Goal: Find specific page/section: Find specific page/section

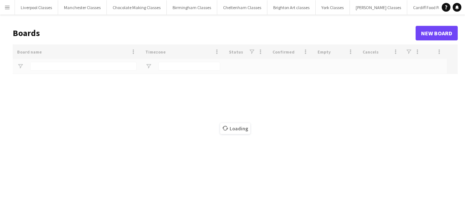
type input "****"
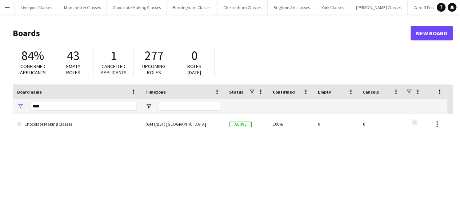
click at [7, 7] on app-icon "Menu" at bounding box center [7, 7] width 6 height 6
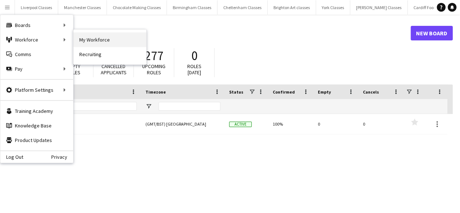
click at [94, 38] on link "My Workforce" at bounding box center [109, 39] width 73 height 15
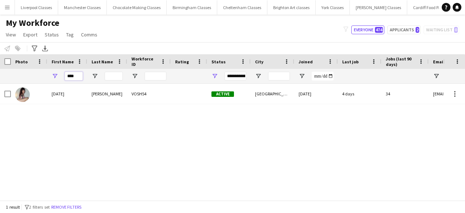
click at [73, 78] on input "****" at bounding box center [74, 76] width 18 height 9
drag, startPoint x: 77, startPoint y: 78, endPoint x: 57, endPoint y: 77, distance: 19.6
click at [57, 77] on div "****" at bounding box center [67, 76] width 40 height 15
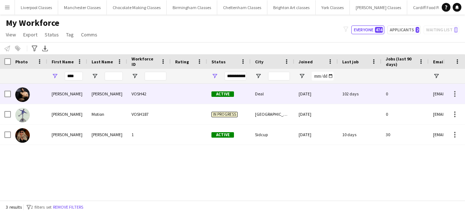
click at [59, 92] on div "[PERSON_NAME]" at bounding box center [67, 94] width 40 height 20
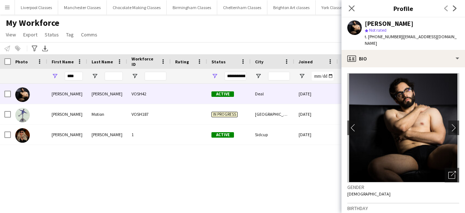
click at [416, 106] on img at bounding box center [403, 127] width 112 height 109
click at [446, 120] on button "chevron-right" at bounding box center [453, 127] width 15 height 15
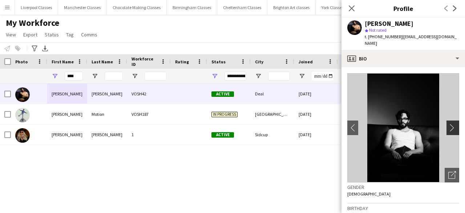
click at [446, 120] on button "chevron-right" at bounding box center [453, 127] width 15 height 15
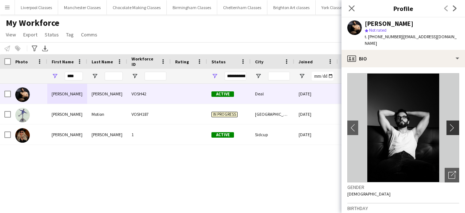
click at [446, 120] on button "chevron-right" at bounding box center [453, 127] width 15 height 15
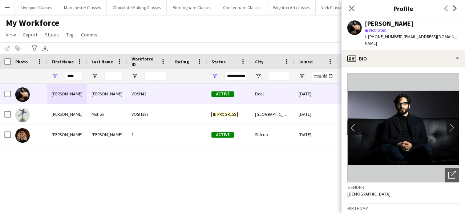
click at [446, 120] on button "chevron-right" at bounding box center [453, 127] width 15 height 15
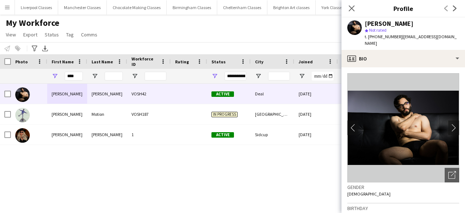
click at [442, 121] on img at bounding box center [403, 127] width 112 height 109
click at [448, 124] on app-icon "chevron-right" at bounding box center [453, 128] width 11 height 8
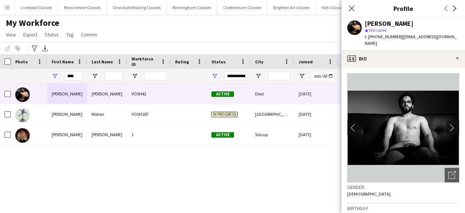
click at [448, 124] on app-icon "chevron-right" at bounding box center [453, 128] width 11 height 8
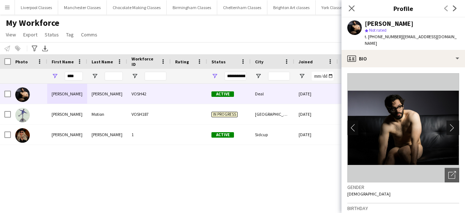
click at [448, 124] on app-icon "chevron-right" at bounding box center [453, 128] width 11 height 8
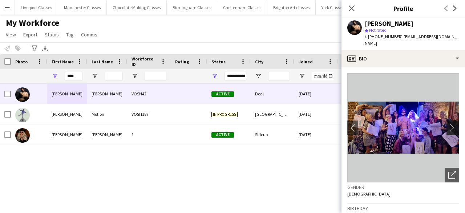
click at [448, 124] on app-icon "chevron-right" at bounding box center [453, 128] width 11 height 8
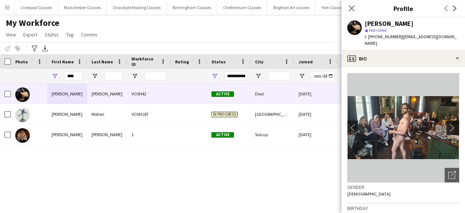
click at [448, 124] on app-icon "chevron-right" at bounding box center [453, 128] width 11 height 8
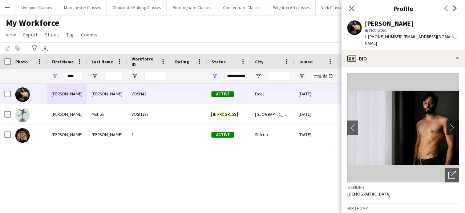
click at [448, 124] on app-icon "chevron-right" at bounding box center [453, 128] width 11 height 8
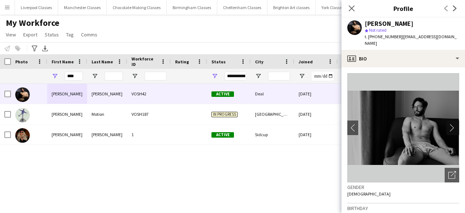
click at [448, 124] on app-icon "chevron-right" at bounding box center [453, 128] width 11 height 8
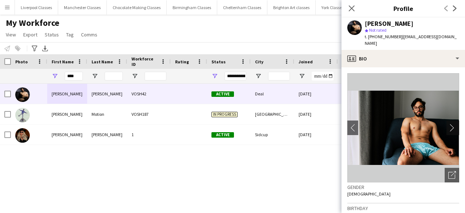
click at [448, 124] on app-icon "chevron-right" at bounding box center [453, 128] width 11 height 8
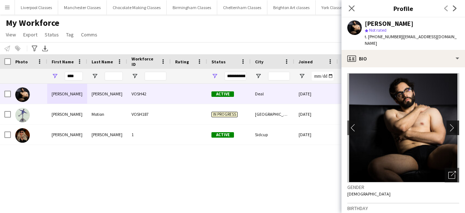
click at [448, 124] on app-icon "chevron-right" at bounding box center [453, 128] width 11 height 8
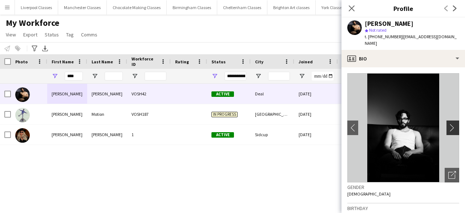
click at [448, 124] on app-icon "chevron-right" at bounding box center [453, 128] width 11 height 8
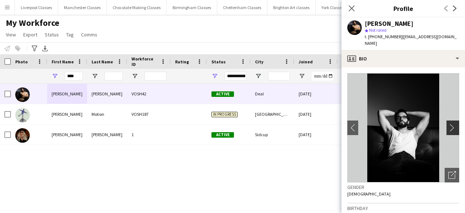
click at [448, 124] on app-icon "chevron-right" at bounding box center [453, 128] width 11 height 8
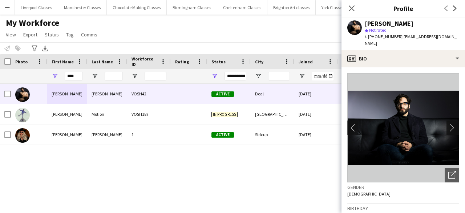
click at [448, 124] on app-icon "chevron-right" at bounding box center [453, 128] width 11 height 8
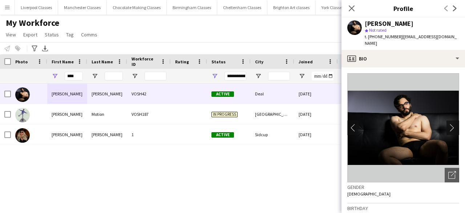
click at [448, 124] on app-icon "chevron-right" at bounding box center [453, 128] width 11 height 8
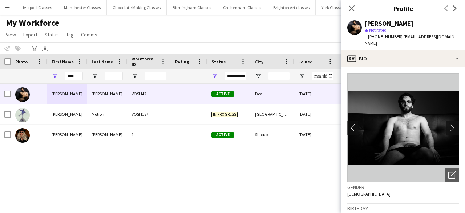
click at [448, 124] on app-icon "chevron-right" at bounding box center [453, 128] width 11 height 8
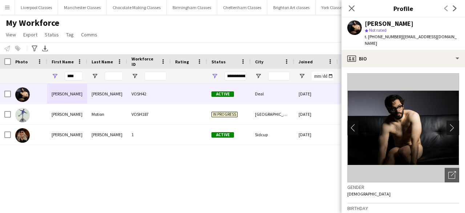
click at [448, 124] on app-icon "chevron-right" at bounding box center [453, 128] width 11 height 8
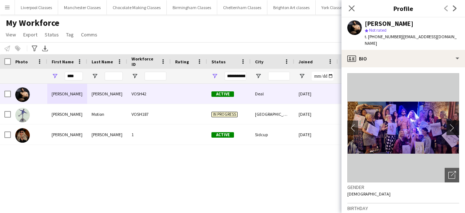
click at [448, 124] on app-icon "chevron-right" at bounding box center [453, 128] width 11 height 8
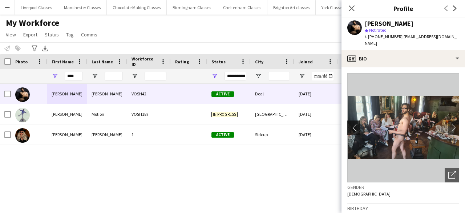
click at [355, 124] on app-icon "chevron-left" at bounding box center [352, 128] width 11 height 8
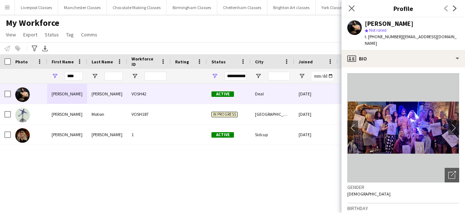
click at [403, 119] on img at bounding box center [403, 127] width 112 height 109
click at [77, 77] on input "****" at bounding box center [74, 76] width 18 height 9
type input "*"
